Goal: Task Accomplishment & Management: Complete application form

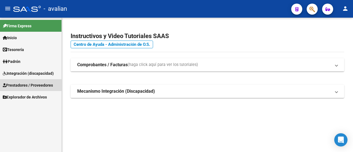
click at [35, 85] on span "Prestadores / Proveedores" at bounding box center [28, 85] width 50 height 6
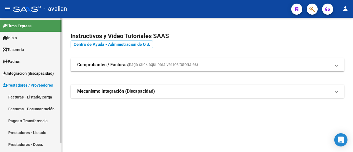
click at [29, 96] on link "Facturas - Listado/Carga" at bounding box center [30, 97] width 61 height 12
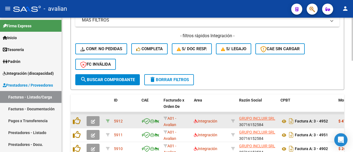
scroll to position [165, 0]
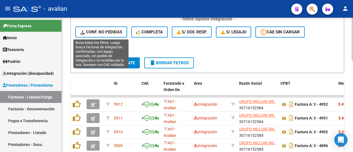
click at [105, 29] on span "Conf. no pedidas" at bounding box center [101, 31] width 42 height 5
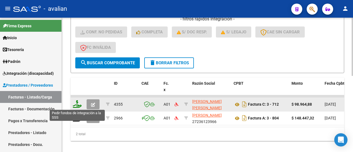
click at [75, 101] on icon at bounding box center [77, 104] width 9 height 8
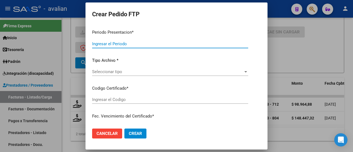
type input "202509"
type input "202508"
type input "$ 98.964,88"
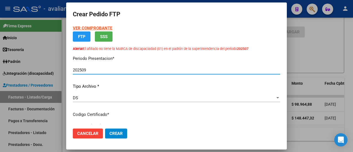
type input "ARG01000513249222025011720300117SFE164"
type input "[DATE]"
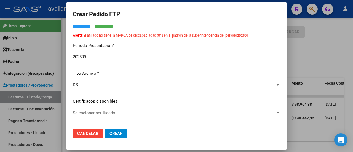
scroll to position [55, 0]
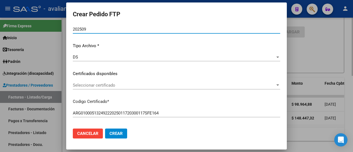
click at [305, 56] on div at bounding box center [176, 76] width 353 height 152
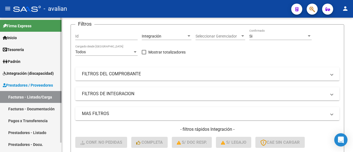
click at [33, 85] on span "Prestadores / Proveedores" at bounding box center [28, 85] width 50 height 6
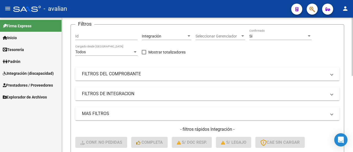
click at [189, 37] on div at bounding box center [188, 36] width 5 height 4
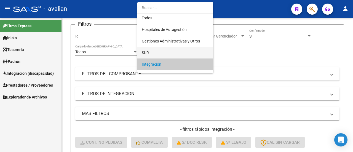
scroll to position [0, 0]
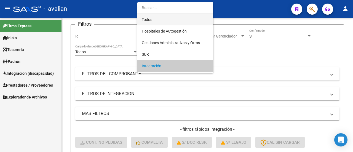
click at [187, 20] on span "Todos" at bounding box center [175, 20] width 67 height 12
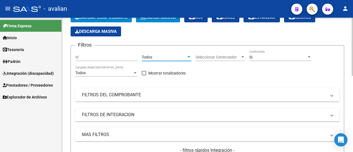
scroll to position [28, 0]
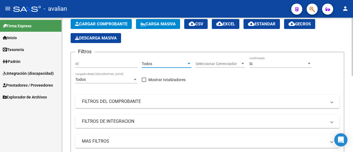
click at [187, 63] on div at bounding box center [188, 63] width 5 height 4
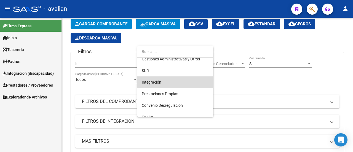
click at [166, 83] on span "Integración" at bounding box center [175, 82] width 67 height 12
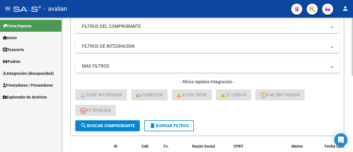
scroll to position [110, 0]
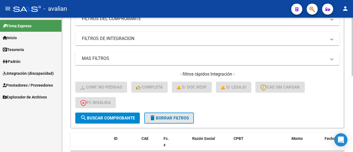
drag, startPoint x: 170, startPoint y: 117, endPoint x: 168, endPoint y: 113, distance: 4.4
click at [169, 115] on span "delete Borrar Filtros" at bounding box center [169, 117] width 40 height 5
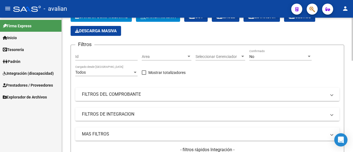
scroll to position [28, 0]
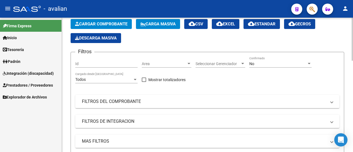
click at [188, 63] on div at bounding box center [188, 63] width 3 height 1
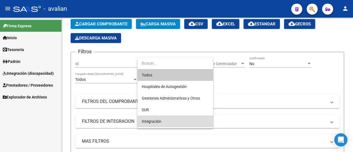
click at [171, 119] on span "Integración" at bounding box center [175, 121] width 67 height 12
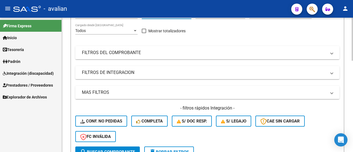
scroll to position [83, 0]
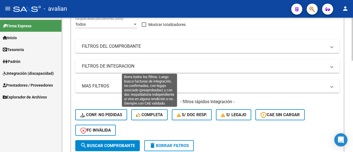
click at [150, 114] on span "Completa" at bounding box center [149, 114] width 26 height 5
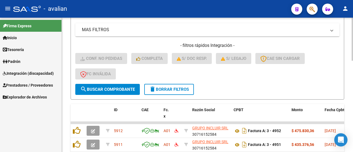
scroll to position [138, 0]
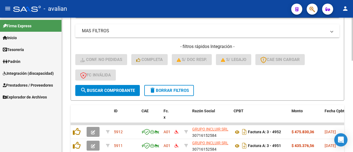
click at [182, 91] on span "delete Borrar Filtros" at bounding box center [169, 90] width 40 height 5
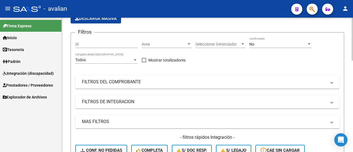
scroll to position [0, 0]
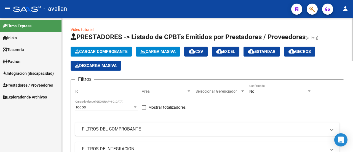
click at [188, 90] on div at bounding box center [188, 91] width 5 height 4
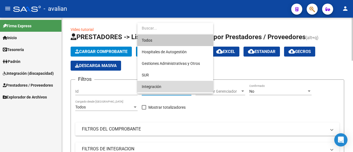
drag, startPoint x: 174, startPoint y: 87, endPoint x: 174, endPoint y: 90, distance: 3.0
click at [174, 88] on span "Integración" at bounding box center [175, 87] width 67 height 12
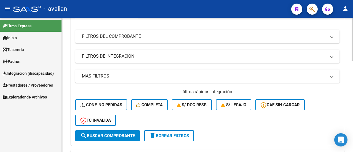
scroll to position [110, 0]
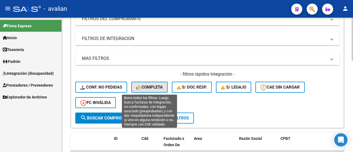
click at [152, 87] on span "Completa" at bounding box center [149, 87] width 26 height 5
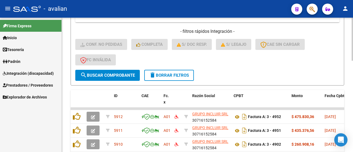
scroll to position [165, 0]
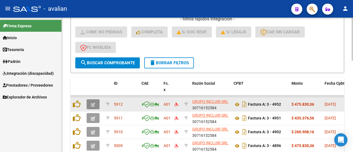
click at [94, 106] on icon "button" at bounding box center [93, 104] width 4 height 4
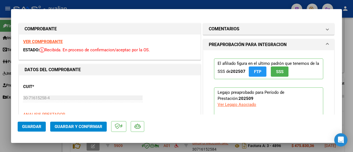
click at [52, 42] on strong "VER COMPROBANTE" at bounding box center [42, 41] width 39 height 5
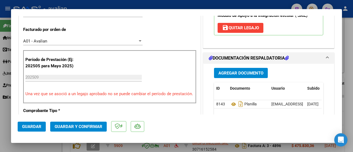
scroll to position [138, 0]
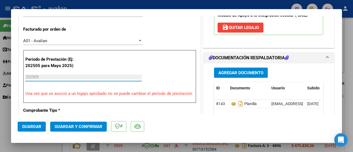
drag, startPoint x: 55, startPoint y: 76, endPoint x: 106, endPoint y: 53, distance: 56.0
click at [4, 72] on div "COMPROBANTE VER COMPROBANTE ESTADO: Recibida. En proceso de confirmacion/acepta…" at bounding box center [176, 76] width 353 height 152
click at [74, 74] on div "202509 Ingrese el Período de Prestación como indica el ejemplo" at bounding box center [83, 77] width 116 height 8
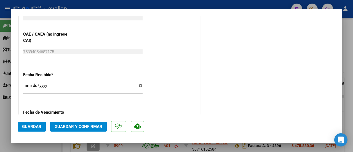
scroll to position [358, 0]
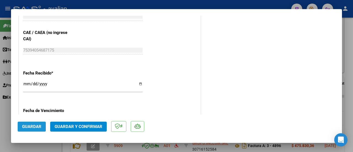
click at [25, 125] on span "Guardar" at bounding box center [31, 126] width 19 height 5
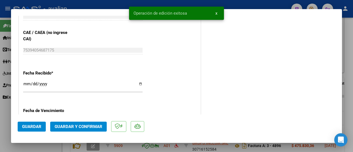
click at [77, 126] on span "Guardar y Confirmar" at bounding box center [79, 126] width 48 height 5
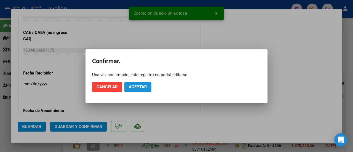
drag, startPoint x: 135, startPoint y: 87, endPoint x: 137, endPoint y: 82, distance: 5.4
click at [137, 83] on button "Aceptar" at bounding box center [137, 87] width 27 height 10
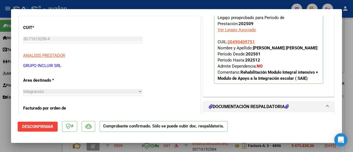
scroll to position [55, 0]
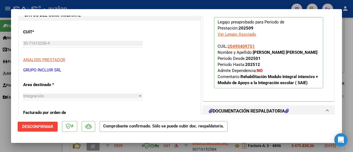
type input "$ 0,00"
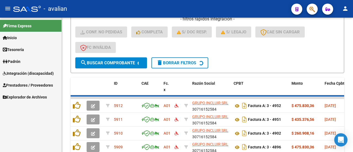
scroll to position [165, 0]
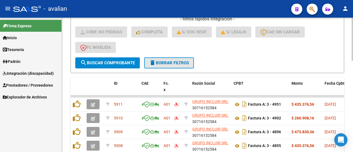
click at [166, 61] on span "delete Borrar Filtros" at bounding box center [169, 62] width 40 height 5
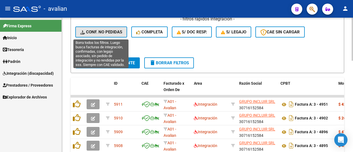
drag, startPoint x: 113, startPoint y: 27, endPoint x: 113, endPoint y: 30, distance: 3.6
click at [114, 29] on button "Conf. no pedidas" at bounding box center [101, 31] width 52 height 11
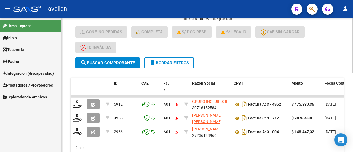
click at [171, 65] on button "delete Borrar Filtros" at bounding box center [169, 62] width 50 height 11
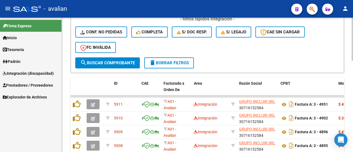
click at [155, 41] on div "- filtros rápidos Integración - Conf. no pedidas Completa S/ Doc Resp. S/ legaj…" at bounding box center [207, 36] width 264 height 41
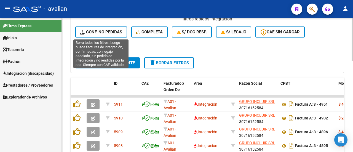
click at [102, 32] on span "Conf. no pedidas" at bounding box center [101, 31] width 42 height 5
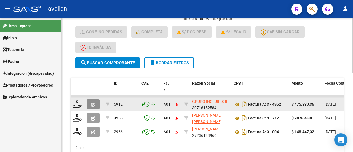
click at [94, 102] on icon "button" at bounding box center [93, 104] width 4 height 4
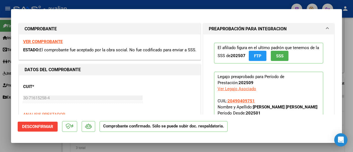
click at [44, 42] on strong "VER COMPROBANTE" at bounding box center [42, 41] width 39 height 5
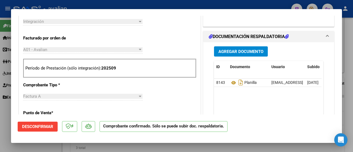
scroll to position [138, 0]
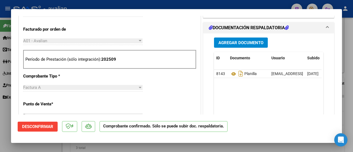
type input "$ 0,00"
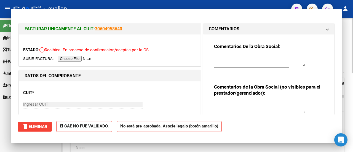
scroll to position [165, 0]
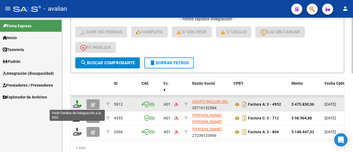
click at [77, 103] on icon at bounding box center [77, 104] width 9 height 8
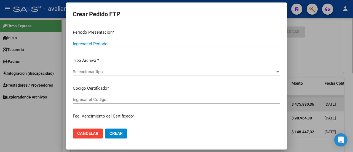
type input "202509"
type input "$ 475.830,36"
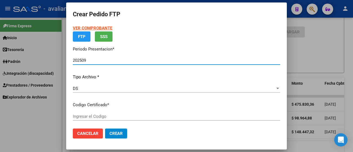
type input "ARG02000490409752024100120271001SFE168"
type input "[DATE]"
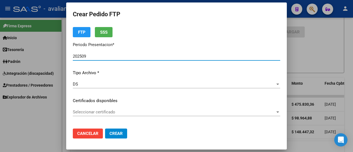
scroll to position [55, 0]
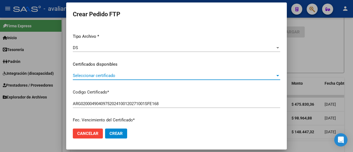
click at [131, 75] on span "Seleccionar certificado" at bounding box center [174, 75] width 202 height 5
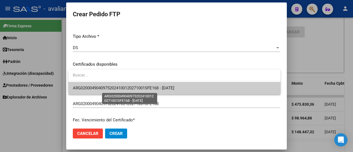
click at [135, 85] on span "ARG02000490409752024100120271001SFE168 - [DATE]" at bounding box center [174, 88] width 203 height 12
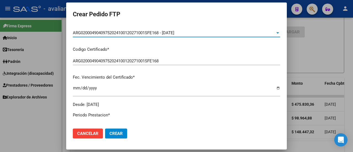
scroll to position [110, 0]
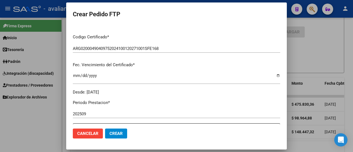
click at [95, 112] on input "202509" at bounding box center [176, 113] width 207 height 5
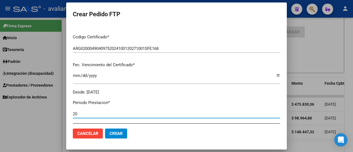
type input "2"
type input "202509"
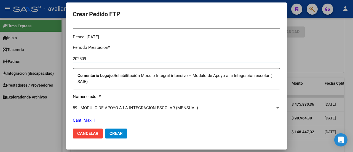
scroll to position [193, 0]
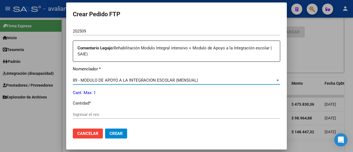
click at [102, 80] on span "89 - MODULO DE APOYO A LA INTEGRACION ESCOLAR (MENSUAL)" at bounding box center [135, 80] width 125 height 5
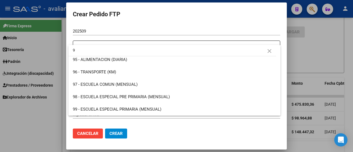
scroll to position [0, 0]
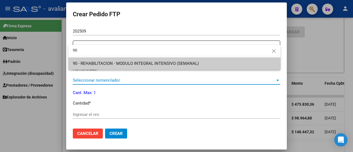
type input "9"
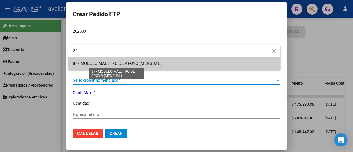
type input "87"
click at [112, 62] on span "87 - MODULO MAESTRO DE APOYO (MENSUAL)" at bounding box center [117, 63] width 88 height 5
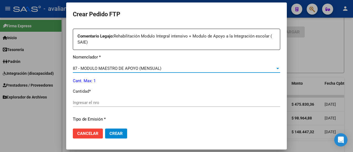
scroll to position [220, 0]
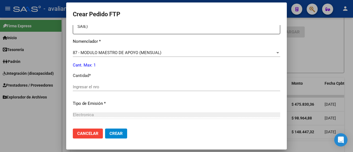
click at [80, 55] on div "87 - MODULO MAESTRO DE APOYO (MENSUAL) Seleccionar nomenclador" at bounding box center [176, 52] width 207 height 8
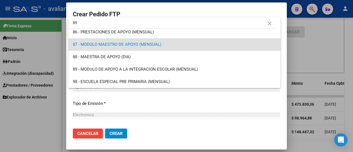
scroll to position [0, 0]
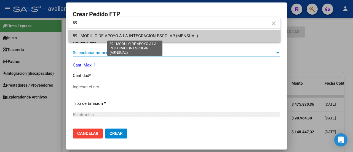
type input "89"
click at [112, 36] on span "89 - MODULO DE APOYO A LA INTEGRACION ESCOLAR (MENSUAL)" at bounding box center [135, 35] width 125 height 5
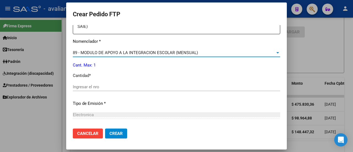
click at [90, 85] on input "Ingresar el nro" at bounding box center [176, 86] width 207 height 5
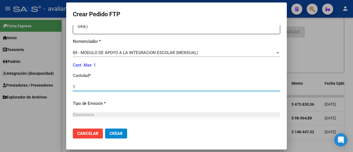
type input "1"
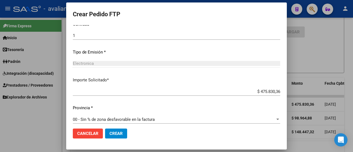
scroll to position [275, 0]
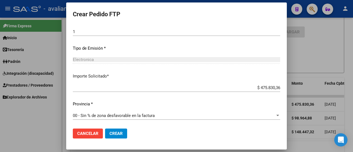
click at [93, 115] on span "00 - Sin % de zona desfavorable en la factura" at bounding box center [114, 115] width 82 height 5
click at [117, 131] on span "Crear" at bounding box center [115, 133] width 13 height 5
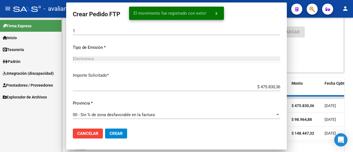
scroll to position [0, 0]
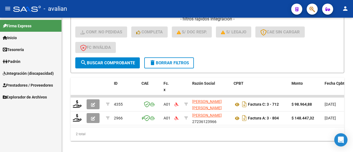
click at [32, 85] on span "Prestadores / Proveedores" at bounding box center [28, 85] width 50 height 6
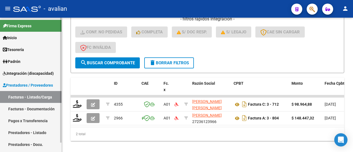
scroll to position [10, 0]
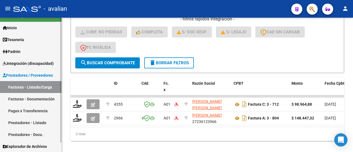
click at [34, 59] on link "Integración (discapacidad)" at bounding box center [30, 63] width 61 height 12
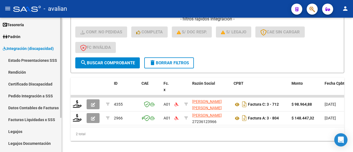
scroll to position [46, 0]
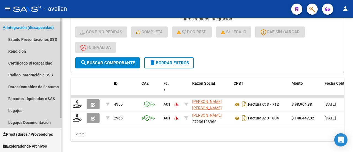
drag, startPoint x: 31, startPoint y: 27, endPoint x: 32, endPoint y: 45, distance: 17.9
click at [30, 27] on span "Integración (discapacidad)" at bounding box center [28, 28] width 51 height 6
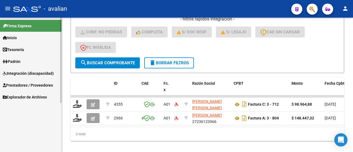
scroll to position [0, 0]
click at [28, 81] on link "Prestadores / Proveedores" at bounding box center [30, 85] width 61 height 12
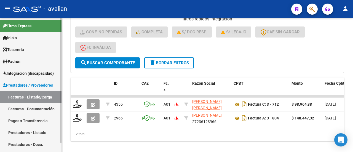
scroll to position [10, 0]
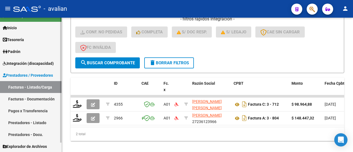
click at [32, 96] on link "Facturas - Documentación" at bounding box center [30, 99] width 61 height 12
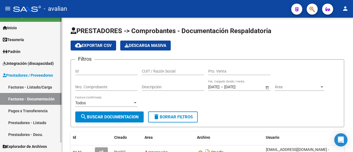
click at [28, 59] on link "Integración (discapacidad)" at bounding box center [30, 63] width 61 height 12
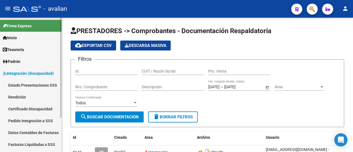
click at [29, 74] on span "Integración (discapacidad)" at bounding box center [28, 73] width 51 height 6
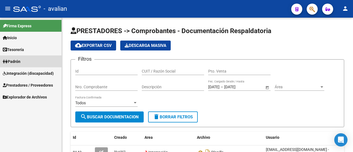
click at [23, 60] on link "Padrón" at bounding box center [30, 61] width 61 height 12
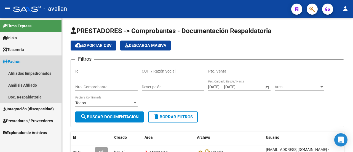
click at [20, 62] on span "Padrón" at bounding box center [12, 61] width 18 height 6
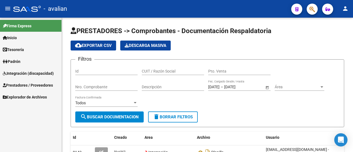
click at [33, 95] on span "Explorador de Archivos" at bounding box center [25, 97] width 44 height 6
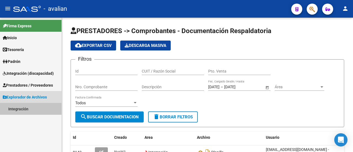
click at [22, 108] on link "Integración" at bounding box center [30, 109] width 61 height 12
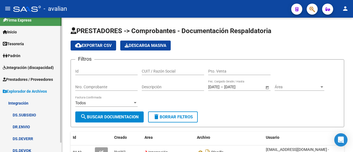
scroll to position [10, 0]
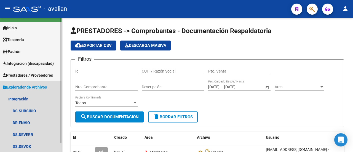
click at [28, 85] on span "Explorador de Archivos" at bounding box center [25, 87] width 44 height 6
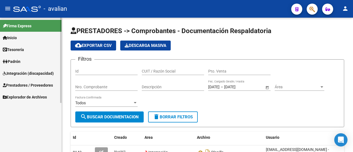
scroll to position [0, 0]
